Goal: Task Accomplishment & Management: Use online tool/utility

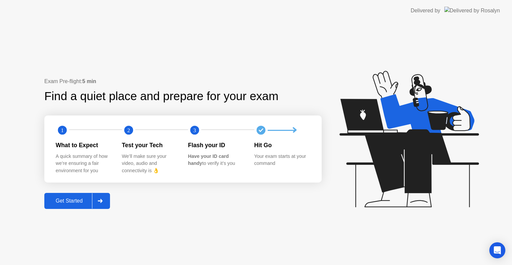
click at [72, 199] on div "Get Started" at bounding box center [69, 201] width 46 height 6
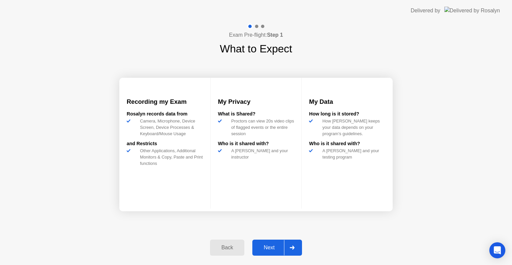
click at [266, 249] on div "Next" at bounding box center [269, 247] width 30 height 6
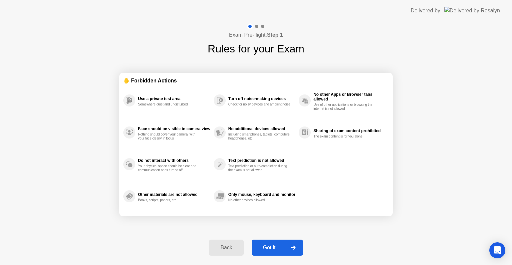
click at [266, 249] on div "Got it" at bounding box center [269, 247] width 31 height 6
select select "Available cameras"
select select "Available speakers"
select select "Available microphones"
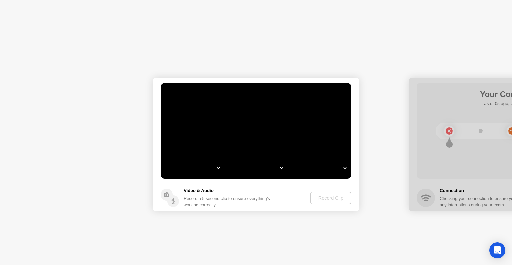
select select "**********"
select select "*******"
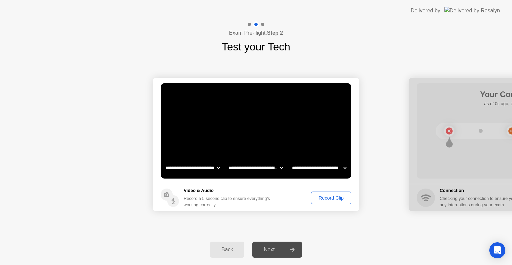
click at [324, 200] on div "Record Clip" at bounding box center [331, 197] width 36 height 5
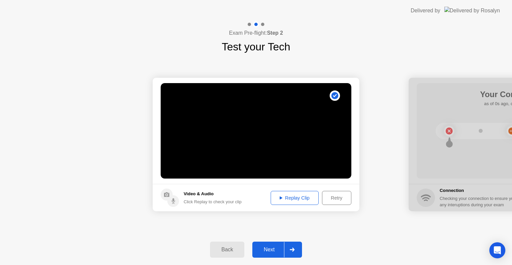
click at [269, 252] on div "Next" at bounding box center [269, 249] width 30 height 6
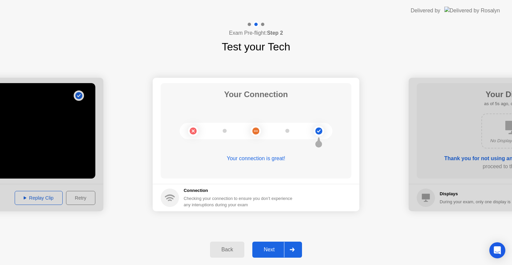
click at [269, 252] on div "Next" at bounding box center [269, 249] width 30 height 6
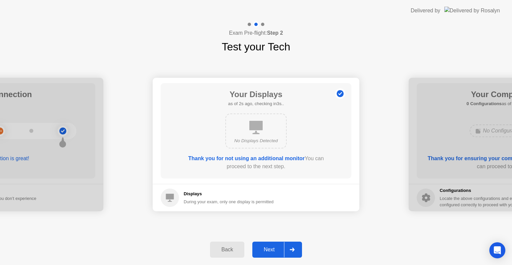
click at [269, 252] on div "Next" at bounding box center [269, 249] width 30 height 6
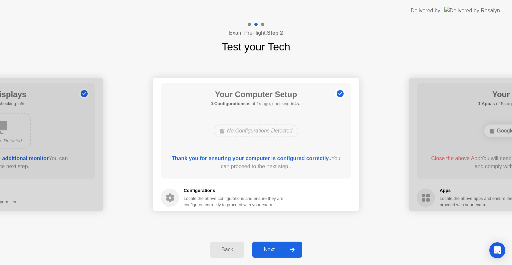
click at [269, 252] on div "Next" at bounding box center [269, 249] width 30 height 6
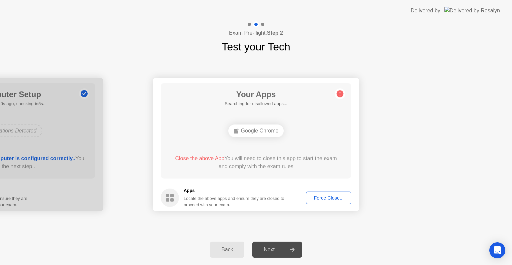
click at [323, 195] on div "Force Close..." at bounding box center [328, 197] width 41 height 5
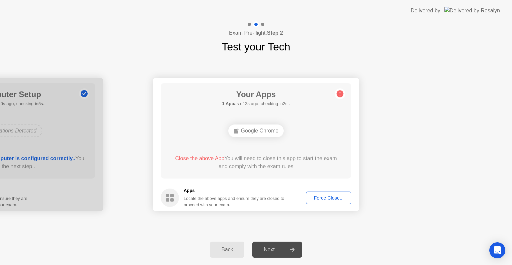
click at [320, 198] on div "Force Close..." at bounding box center [328, 197] width 41 height 5
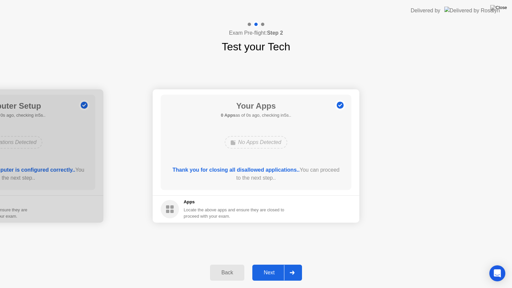
click at [325, 208] on footer "Apps Locate the above apps and ensure they are closed to proceed with your exam." at bounding box center [256, 208] width 207 height 27
click at [264, 264] on div "Next" at bounding box center [269, 273] width 30 height 6
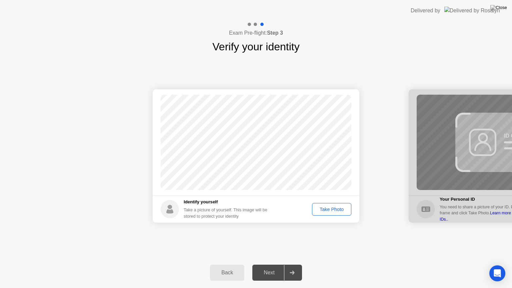
click at [323, 211] on div "Take Photo" at bounding box center [331, 209] width 35 height 5
click at [269, 264] on button "Next" at bounding box center [277, 273] width 50 height 16
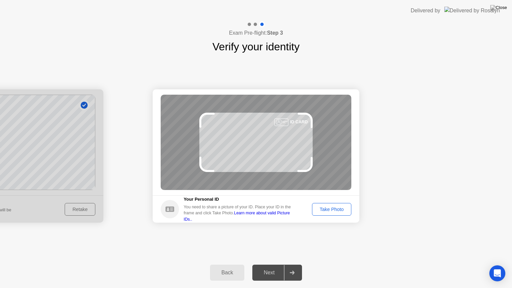
click at [330, 207] on div "Take Photo" at bounding box center [331, 209] width 35 height 5
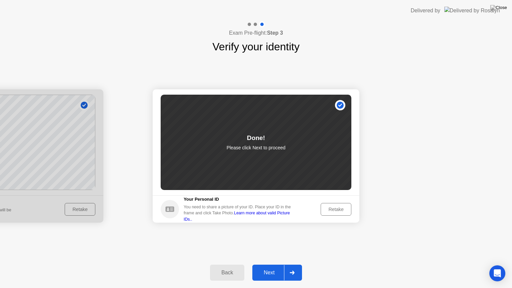
click at [274, 264] on button "Next" at bounding box center [277, 273] width 50 height 16
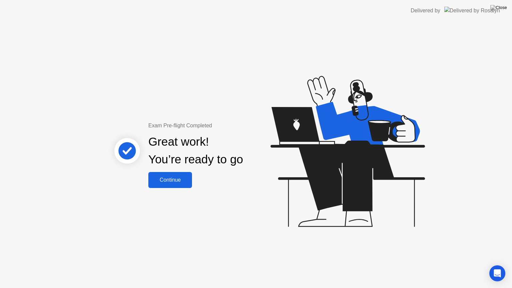
click at [181, 181] on div "Continue" at bounding box center [170, 180] width 40 height 6
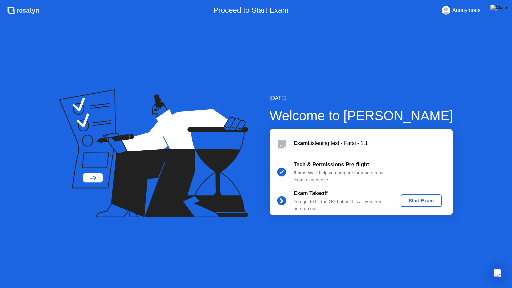
click at [425, 199] on div "Start Exam" at bounding box center [421, 200] width 36 height 5
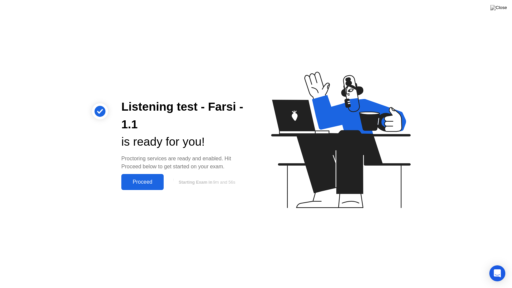
click at [144, 186] on button "Proceed" at bounding box center [142, 182] width 42 height 16
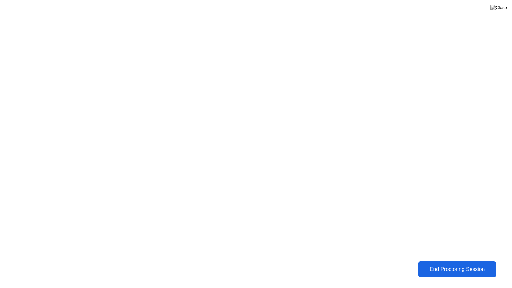
click at [443, 264] on div "End Proctoring Session" at bounding box center [457, 269] width 74 height 6
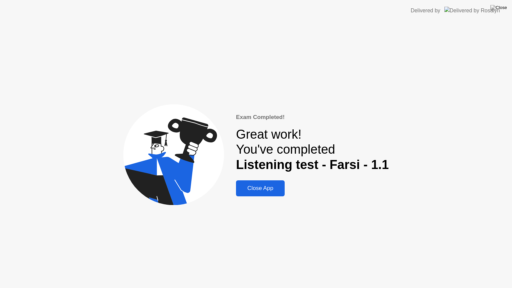
click at [265, 186] on div "Close App" at bounding box center [260, 188] width 45 height 7
